Goal: Task Accomplishment & Management: Complete application form

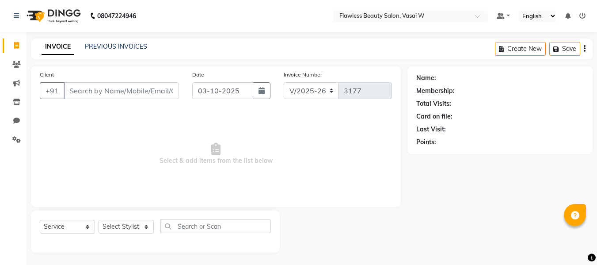
select select "8090"
select select "service"
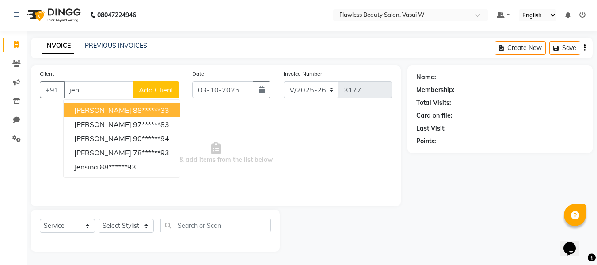
click at [156, 108] on ngb-highlight "88******33" at bounding box center [151, 110] width 36 height 9
type input "88******33"
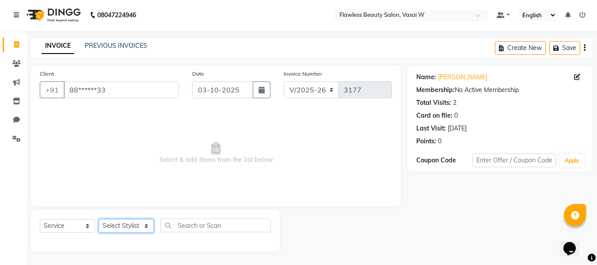
click at [146, 222] on select "Select Stylist [PERSON_NAME] [PERSON_NAME] [PERSON_NAME] maam Nisha Pari [PERSO…" at bounding box center [126, 226] width 55 height 14
select select "76408"
click at [99, 219] on select "Select Stylist [PERSON_NAME] [PERSON_NAME] [PERSON_NAME] maam Nisha Pari [PERSO…" at bounding box center [126, 226] width 55 height 14
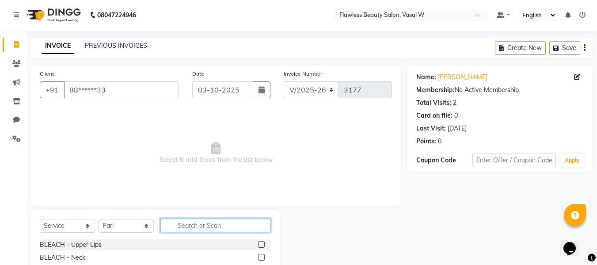
click at [216, 226] on input "text" at bounding box center [215, 225] width 110 height 14
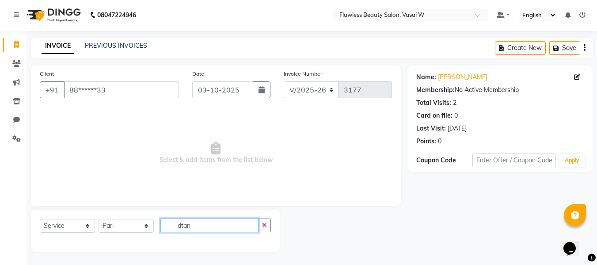
click at [216, 226] on input "dtan" at bounding box center [209, 225] width 98 height 14
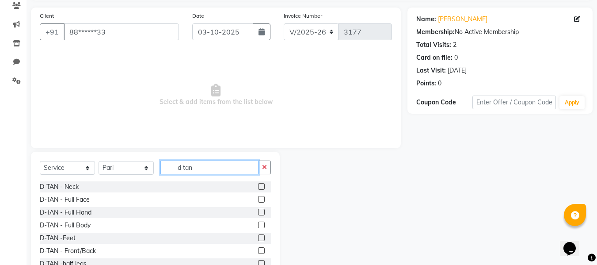
scroll to position [89, 0]
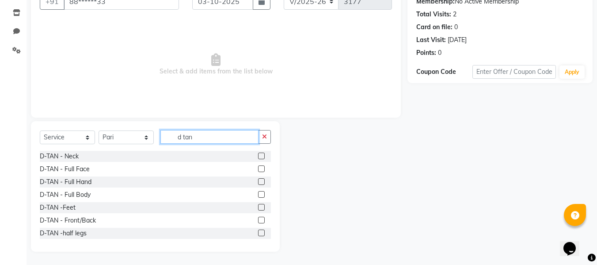
type input "d tan"
click at [258, 180] on label at bounding box center [261, 181] width 7 height 7
click at [258, 180] on input "checkbox" at bounding box center [261, 182] width 6 height 6
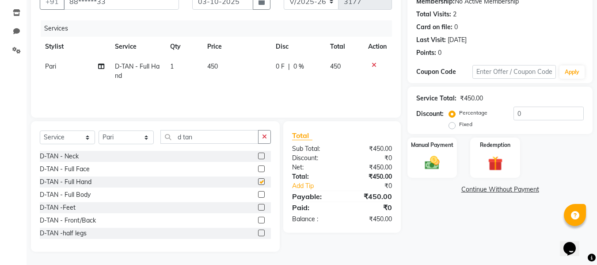
checkbox input "false"
click at [258, 217] on label at bounding box center [261, 220] width 7 height 7
click at [258, 217] on input "checkbox" at bounding box center [261, 220] width 6 height 6
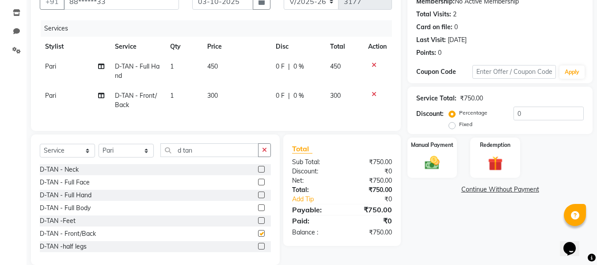
checkbox input "false"
click at [258, 224] on label at bounding box center [261, 220] width 7 height 7
click at [258, 224] on input "checkbox" at bounding box center [261, 221] width 6 height 6
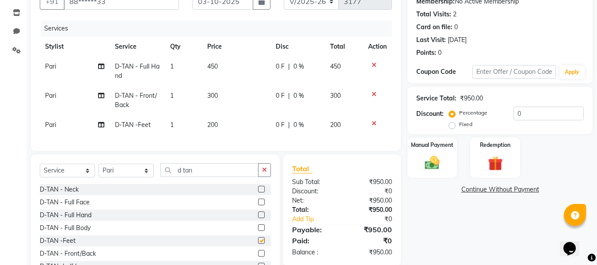
checkbox input "false"
click at [202, 175] on input "d tan" at bounding box center [209, 170] width 98 height 14
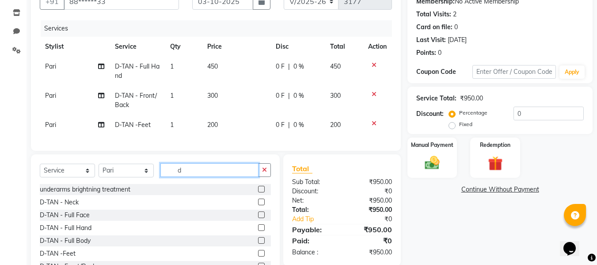
type input "d"
type input "lipo"
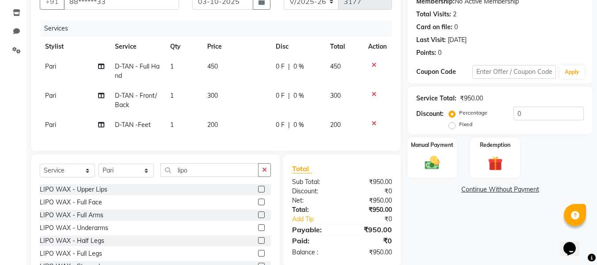
click at [258, 218] on label at bounding box center [261, 214] width 7 height 7
click at [258, 218] on input "checkbox" at bounding box center [261, 215] width 6 height 6
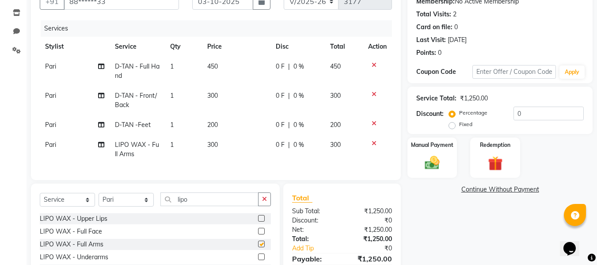
checkbox input "false"
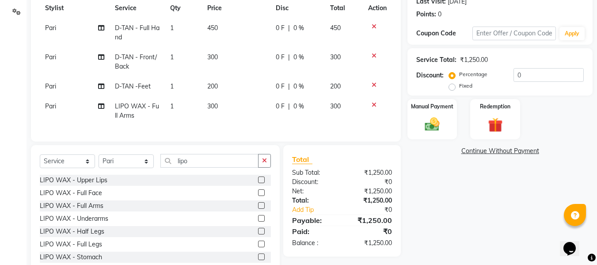
scroll to position [158, 0]
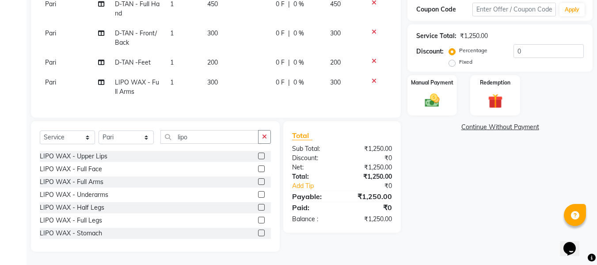
click at [258, 193] on label at bounding box center [261, 194] width 7 height 7
click at [258, 193] on input "checkbox" at bounding box center [261, 195] width 6 height 6
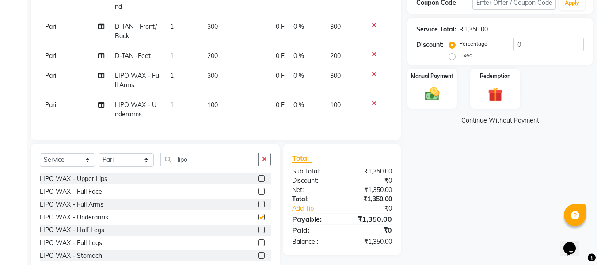
checkbox input "false"
click at [258, 233] on label at bounding box center [261, 229] width 7 height 7
click at [258, 233] on input "checkbox" at bounding box center [261, 230] width 6 height 6
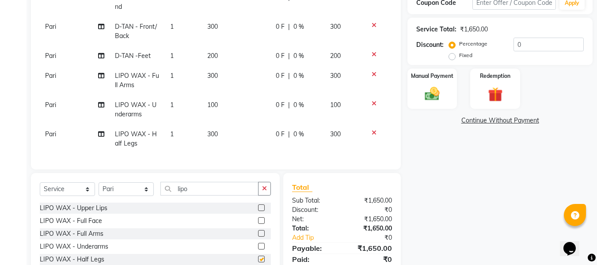
checkbox input "false"
click at [221, 195] on input "lipo" at bounding box center [209, 189] width 98 height 14
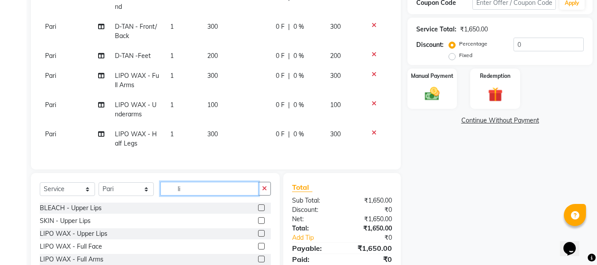
type input "l"
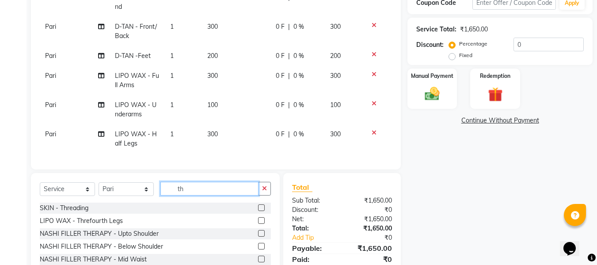
type input "th"
click at [258, 211] on label at bounding box center [261, 207] width 7 height 7
click at [258, 211] on input "checkbox" at bounding box center [261, 208] width 6 height 6
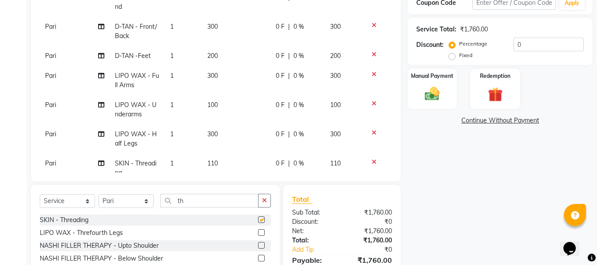
checkbox input "false"
click at [243, 161] on td "110" at bounding box center [236, 167] width 68 height 29
select select "76408"
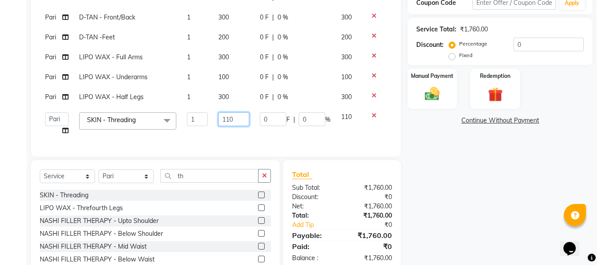
click at [244, 116] on input "110" at bounding box center [233, 119] width 30 height 14
type input "1"
type input "80"
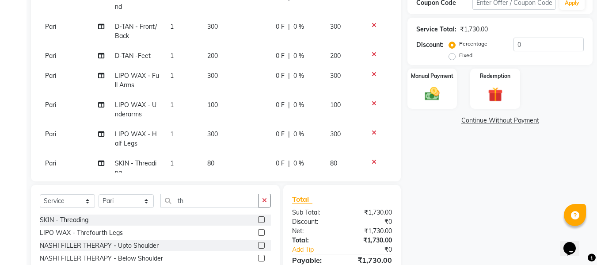
click at [251, 137] on tbody "[PERSON_NAME] - Full Hand 1 450 0 F | 0 % 450 [PERSON_NAME] - Front/Back 1 300 …" at bounding box center [216, 85] width 352 height 195
click at [433, 91] on img at bounding box center [432, 94] width 25 height 18
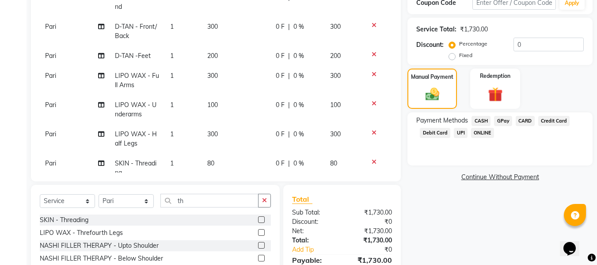
click at [502, 121] on span "GPay" at bounding box center [503, 121] width 18 height 10
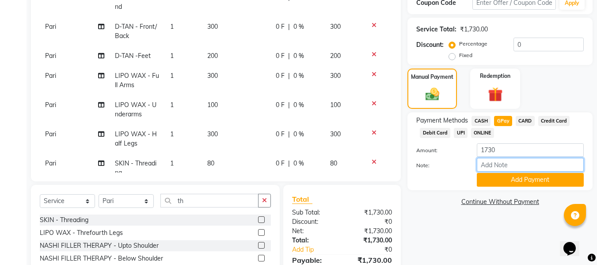
click at [502, 164] on input "Note:" at bounding box center [530, 165] width 107 height 14
type input "Gpay"
click at [532, 176] on button "Add Payment" at bounding box center [530, 180] width 107 height 14
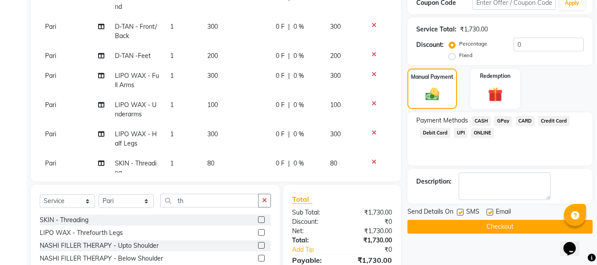
click at [493, 209] on label at bounding box center [489, 212] width 7 height 7
click at [492, 209] on input "checkbox" at bounding box center [489, 212] width 6 height 6
checkbox input "false"
click at [459, 210] on label at bounding box center [460, 212] width 7 height 7
click at [459, 210] on input "checkbox" at bounding box center [460, 212] width 6 height 6
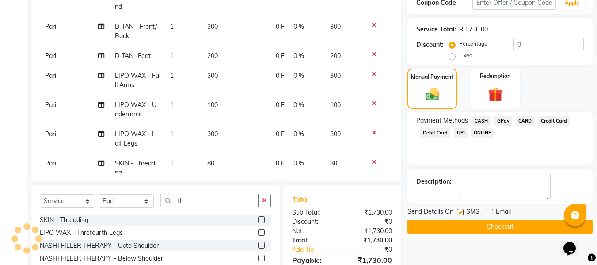
checkbox input "false"
click at [511, 222] on button "Checkout" at bounding box center [499, 227] width 185 height 14
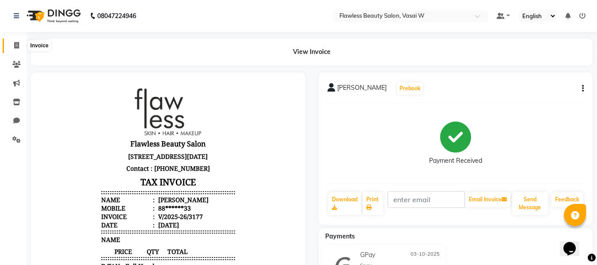
click at [15, 44] on icon at bounding box center [16, 45] width 5 height 7
select select "8090"
select select "service"
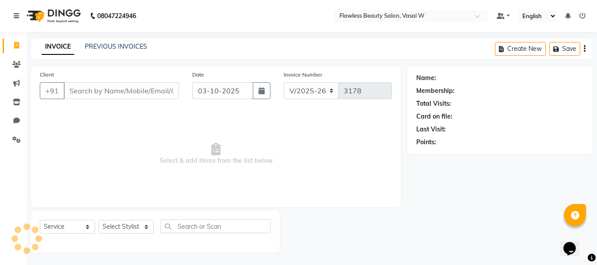
scroll to position [1, 0]
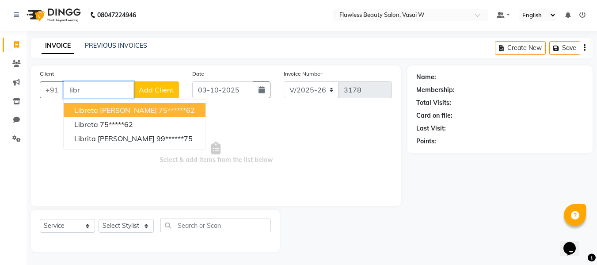
click at [159, 108] on ngb-highlight "75******62" at bounding box center [177, 110] width 36 height 9
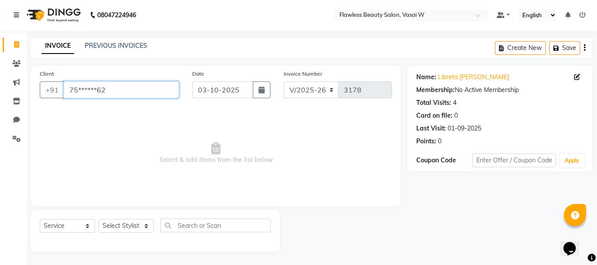
click at [118, 89] on input "75******62" at bounding box center [121, 89] width 115 height 17
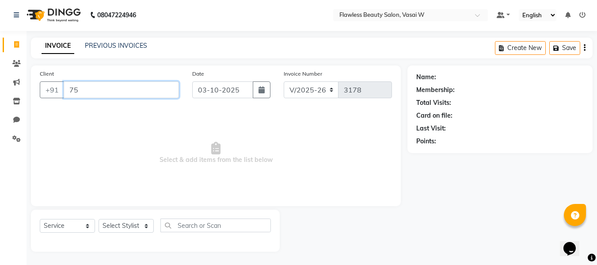
type input "7"
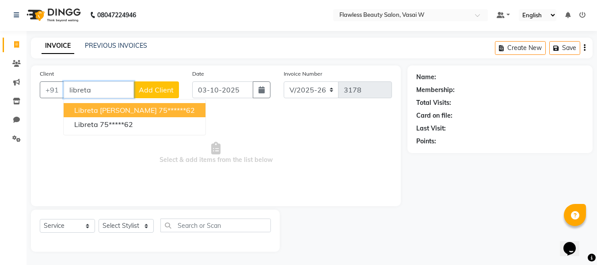
click at [159, 109] on ngb-highlight "75******62" at bounding box center [177, 110] width 36 height 9
type input "75******62"
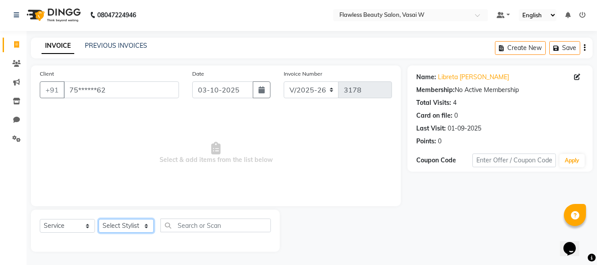
click at [147, 222] on select "Select Stylist [PERSON_NAME] [PERSON_NAME] [PERSON_NAME] maam Nisha Pari [PERSO…" at bounding box center [126, 226] width 55 height 14
select select "76403"
click at [99, 219] on select "Select Stylist [PERSON_NAME] [PERSON_NAME] [PERSON_NAME] maam Nisha Pari [PERSO…" at bounding box center [126, 226] width 55 height 14
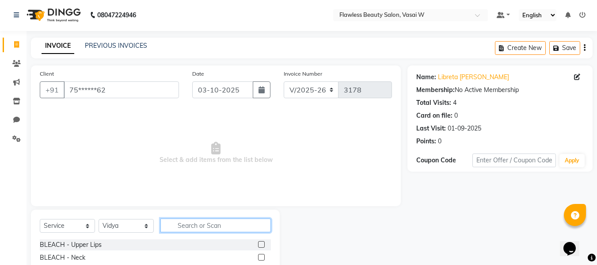
click at [185, 228] on input "text" at bounding box center [215, 225] width 110 height 14
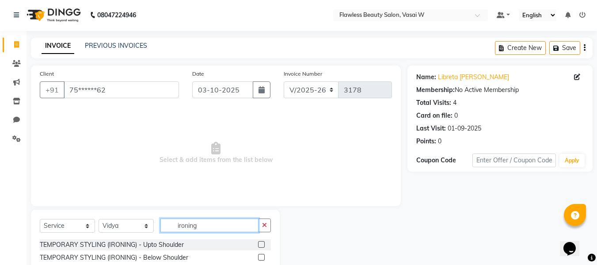
type input "ironing"
click at [259, 257] on label at bounding box center [261, 257] width 7 height 7
click at [259, 257] on input "checkbox" at bounding box center [261, 258] width 6 height 6
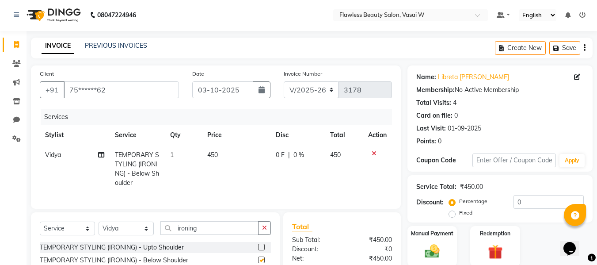
checkbox input "false"
click at [376, 149] on td at bounding box center [377, 169] width 29 height 48
click at [372, 154] on icon at bounding box center [374, 153] width 5 height 6
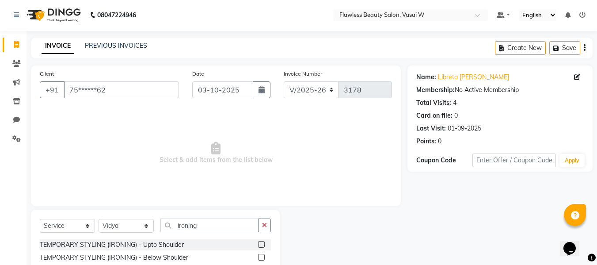
click at [596, 232] on div "Name: Libreta [PERSON_NAME] Membership: No Active Membership Total Visits: 4 Ca…" at bounding box center [503, 183] width 192 height 237
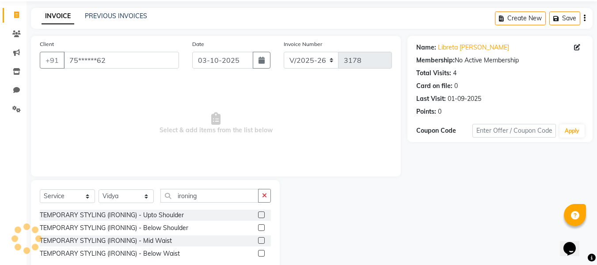
scroll to position [52, 0]
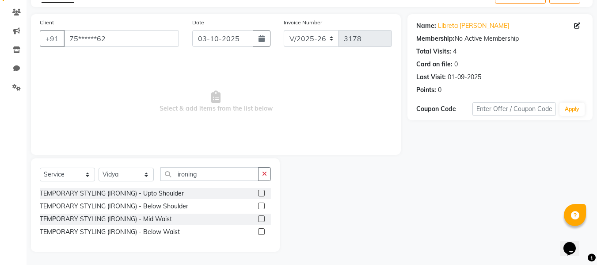
click at [259, 217] on label at bounding box center [261, 218] width 7 height 7
click at [259, 217] on input "checkbox" at bounding box center [261, 219] width 6 height 6
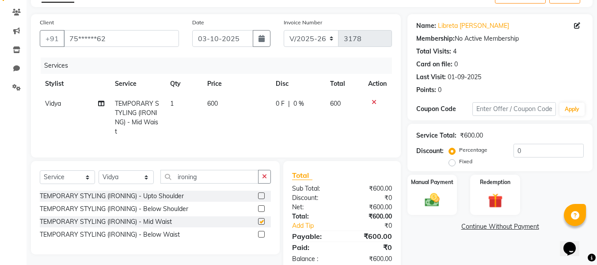
checkbox input "false"
click at [429, 201] on img at bounding box center [432, 200] width 25 height 18
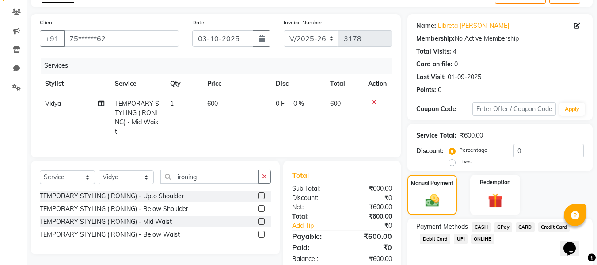
click at [484, 225] on span "CASH" at bounding box center [480, 227] width 19 height 10
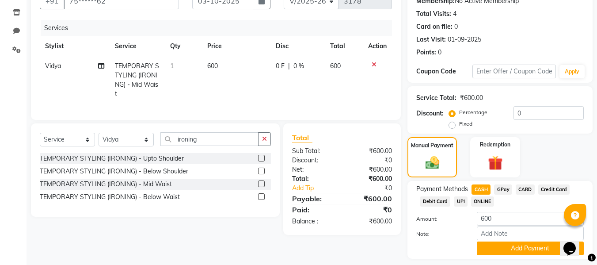
scroll to position [115, 0]
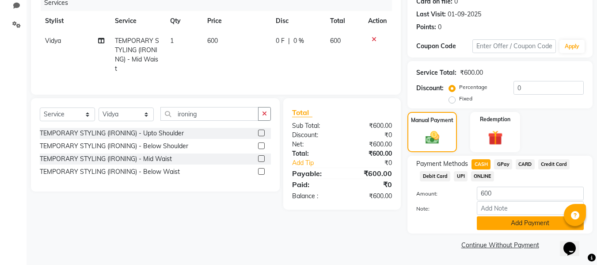
click at [513, 221] on button "Add Payment" at bounding box center [530, 223] width 107 height 14
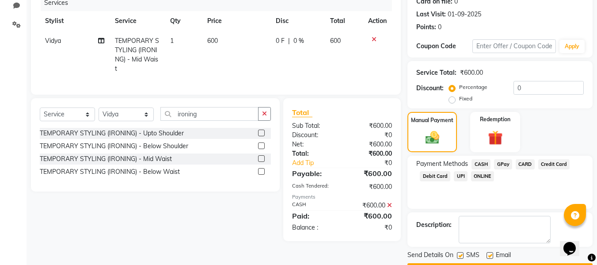
click at [490, 255] on label at bounding box center [489, 255] width 7 height 7
click at [490, 255] on input "checkbox" at bounding box center [489, 256] width 6 height 6
checkbox input "false"
click at [460, 255] on label at bounding box center [460, 255] width 7 height 7
click at [460, 255] on input "checkbox" at bounding box center [460, 256] width 6 height 6
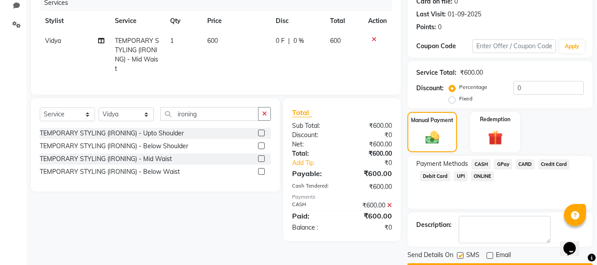
checkbox input "false"
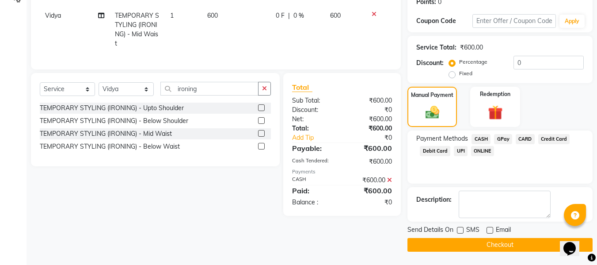
click at [517, 241] on button "Checkout" at bounding box center [499, 245] width 185 height 14
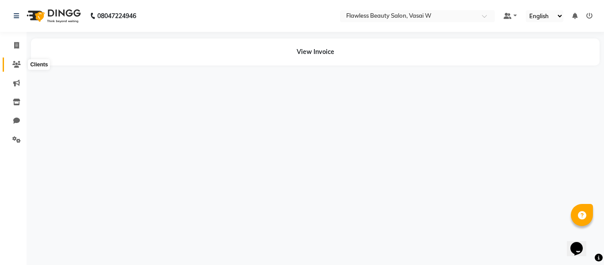
click at [18, 63] on icon at bounding box center [16, 64] width 8 height 7
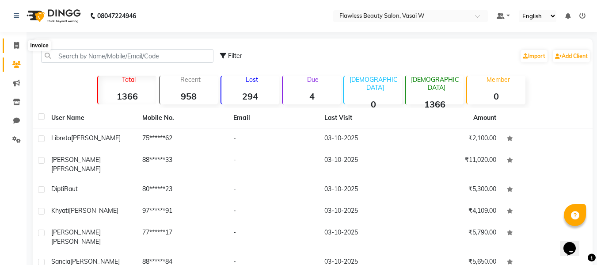
click at [17, 45] on icon at bounding box center [16, 45] width 5 height 7
select select "8090"
select select "service"
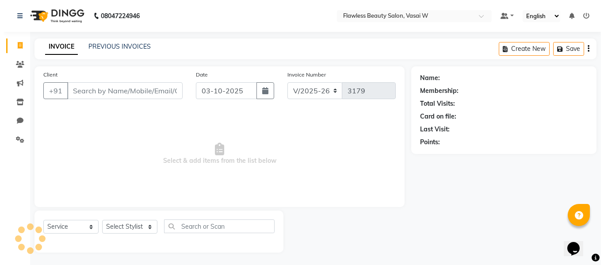
scroll to position [1, 0]
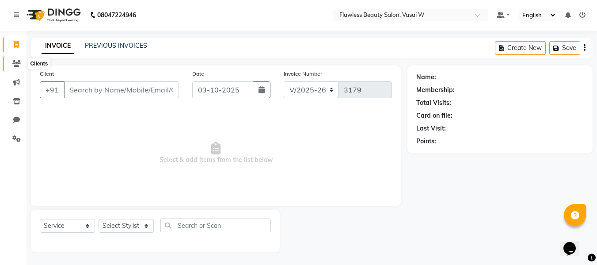
click at [17, 61] on icon at bounding box center [16, 63] width 8 height 7
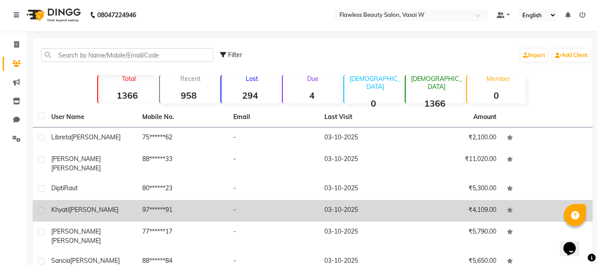
click at [90, 205] on div "[PERSON_NAME]" at bounding box center [91, 209] width 80 height 9
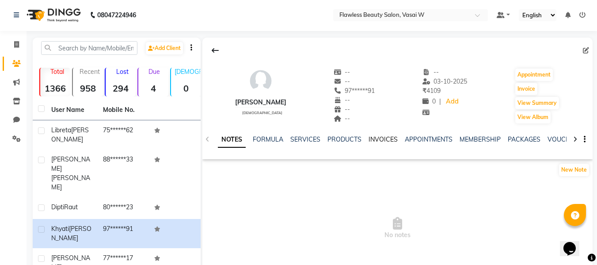
click at [376, 138] on link "INVOICES" at bounding box center [383, 139] width 29 height 8
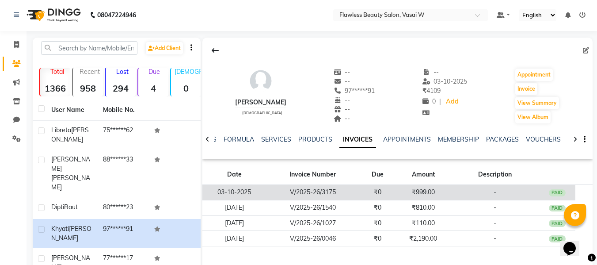
click at [271, 195] on td "V/2025-26/3175" at bounding box center [312, 192] width 93 height 15
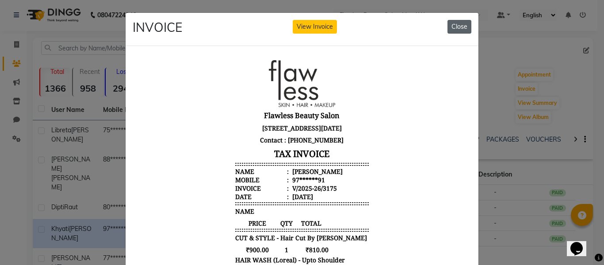
click at [456, 25] on button "Close" at bounding box center [459, 27] width 24 height 14
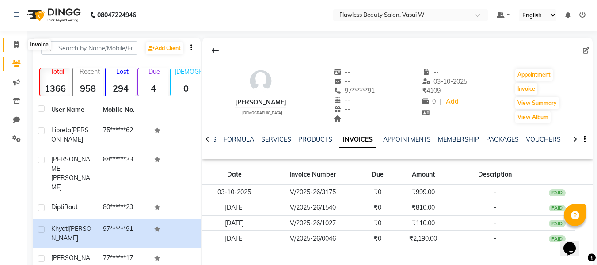
click at [15, 44] on icon at bounding box center [16, 44] width 5 height 7
select select "service"
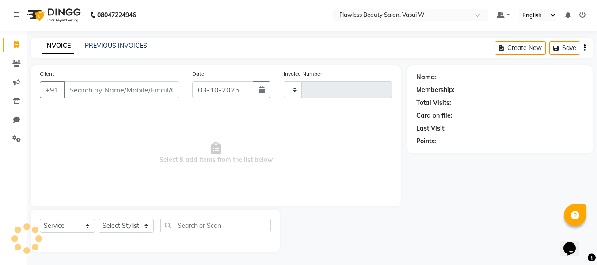
type input "3179"
select select "8090"
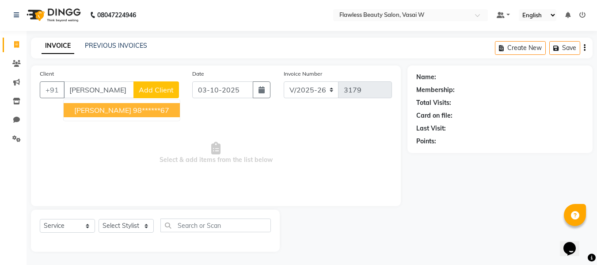
click at [93, 108] on span "[PERSON_NAME]" at bounding box center [102, 110] width 57 height 9
type input "98******67"
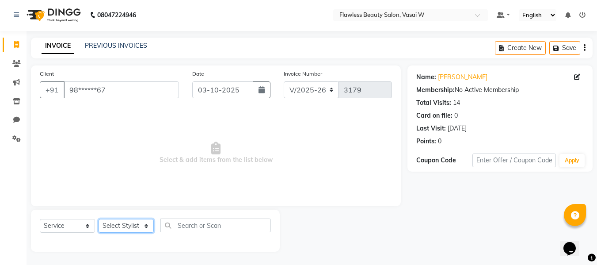
click at [146, 222] on select "Select Stylist [PERSON_NAME] [PERSON_NAME] [PERSON_NAME] maam Nisha Pari [PERSO…" at bounding box center [126, 226] width 55 height 14
select select "76407"
click at [99, 219] on select "Select Stylist [PERSON_NAME] [PERSON_NAME] [PERSON_NAME] maam Nisha Pari [PERSO…" at bounding box center [126, 226] width 55 height 14
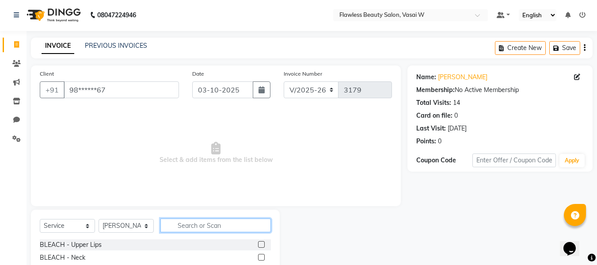
click at [212, 221] on input "text" at bounding box center [215, 225] width 110 height 14
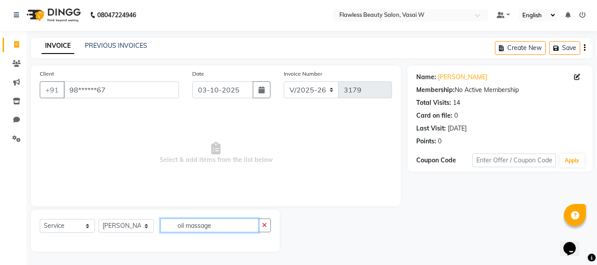
click at [184, 224] on input "oil massage" at bounding box center [209, 225] width 98 height 14
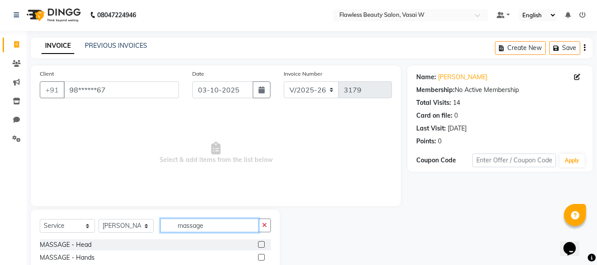
type input "massage"
click at [258, 243] on label at bounding box center [261, 244] width 7 height 7
click at [258, 243] on input "checkbox" at bounding box center [261, 245] width 6 height 6
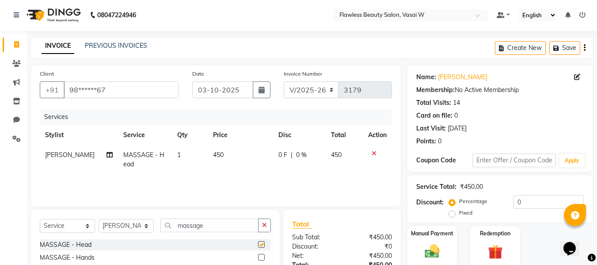
checkbox input "false"
click at [231, 220] on input "massage" at bounding box center [209, 225] width 98 height 14
type input "m"
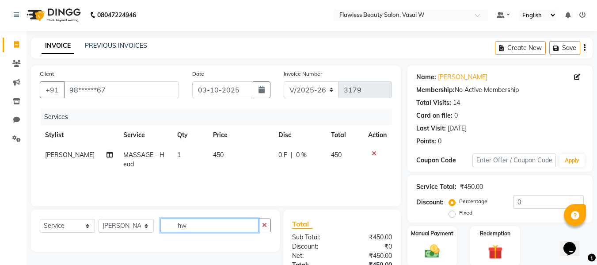
type input "h"
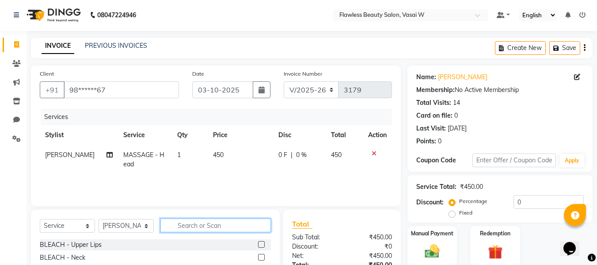
type input "a"
type input "hair wash"
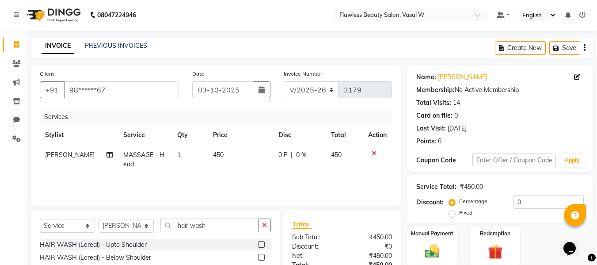
click at [260, 255] on label at bounding box center [261, 257] width 7 height 7
click at [260, 255] on input "checkbox" at bounding box center [261, 258] width 6 height 6
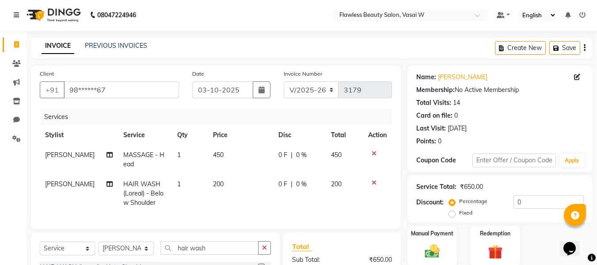
checkbox input "false"
click at [236, 181] on td "200" at bounding box center [240, 193] width 65 height 38
select select "76407"
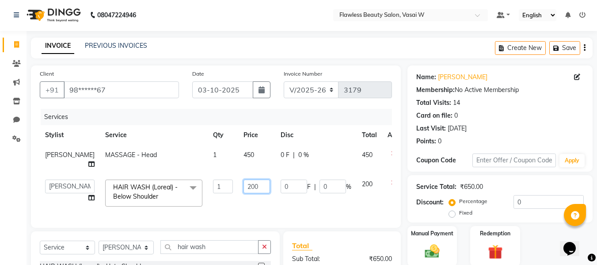
click at [243, 185] on input "200" at bounding box center [256, 186] width 27 height 14
type input "250"
click at [244, 212] on div "Services Stylist Service Qty Price Disc Total Action [PERSON_NAME] MASSAGE - He…" at bounding box center [216, 164] width 352 height 110
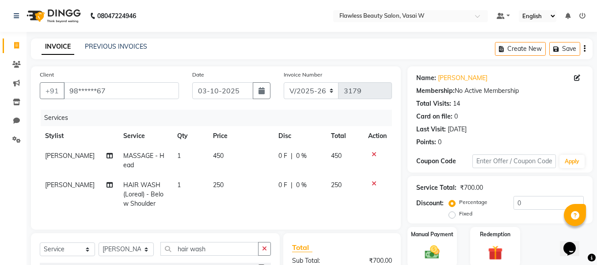
scroll to position [99, 0]
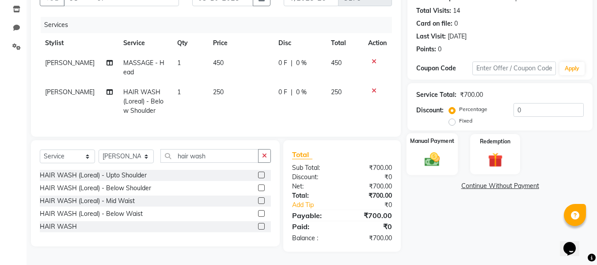
click at [432, 152] on img at bounding box center [432, 159] width 25 height 18
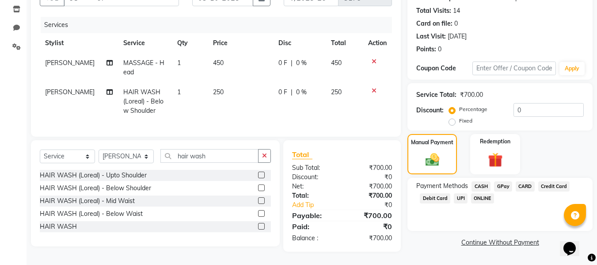
click at [505, 181] on span "GPay" at bounding box center [503, 186] width 18 height 10
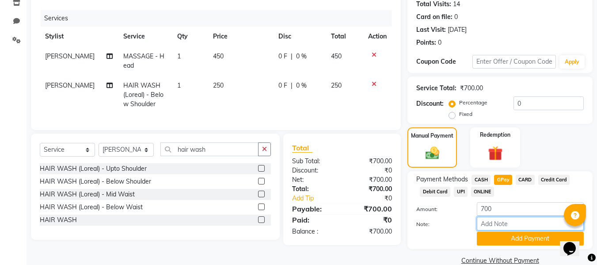
click at [509, 221] on input "Note:" at bounding box center [530, 224] width 107 height 14
type input "Gpay"
click at [521, 235] on button "Add Payment" at bounding box center [530, 239] width 107 height 14
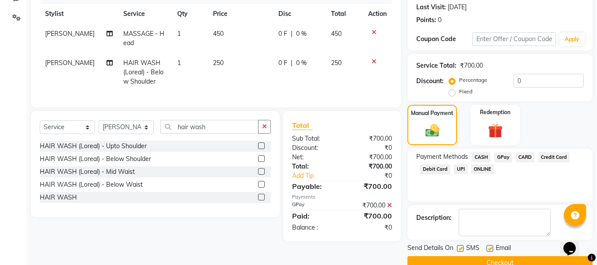
scroll to position [140, 0]
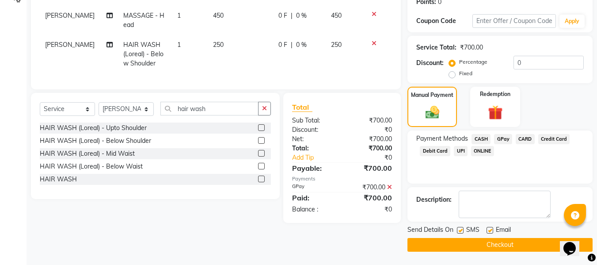
click at [491, 230] on label at bounding box center [489, 230] width 7 height 7
click at [491, 230] on input "checkbox" at bounding box center [489, 231] width 6 height 6
checkbox input "false"
click at [461, 230] on label at bounding box center [460, 230] width 7 height 7
click at [461, 230] on input "checkbox" at bounding box center [460, 231] width 6 height 6
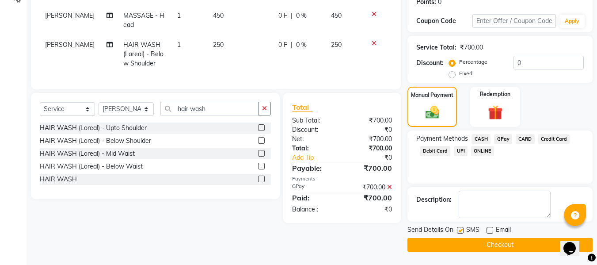
checkbox input "false"
click at [481, 244] on button "Checkout" at bounding box center [499, 245] width 185 height 14
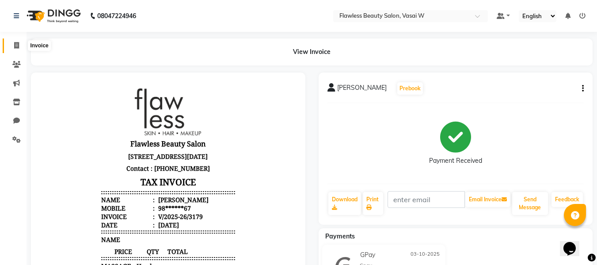
click at [15, 44] on icon at bounding box center [16, 45] width 5 height 7
select select "service"
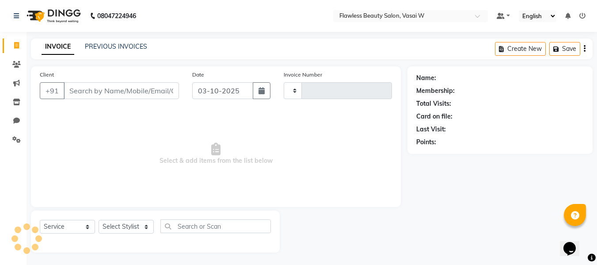
type input "3180"
select select "8090"
